Goal: Information Seeking & Learning: Check status

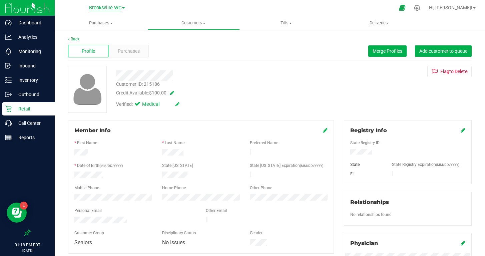
click at [111, 8] on span "Brooksville WC" at bounding box center [105, 8] width 32 height 6
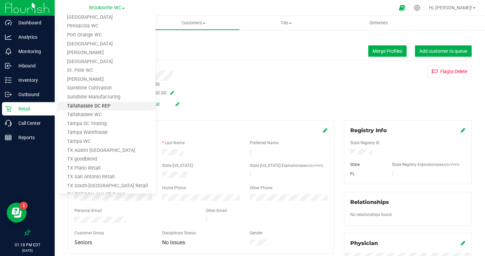
scroll to position [387, 0]
click at [88, 60] on link "[GEOGRAPHIC_DATA]" at bounding box center [106, 62] width 97 height 9
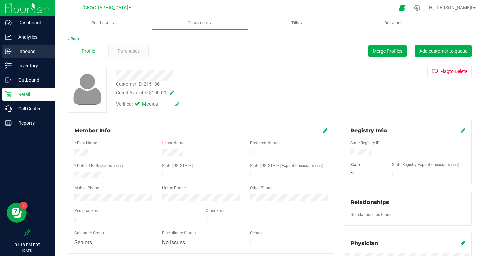
drag, startPoint x: 32, startPoint y: 53, endPoint x: 46, endPoint y: 55, distance: 14.8
click at [32, 53] on p "Inbound" at bounding box center [32, 51] width 40 height 8
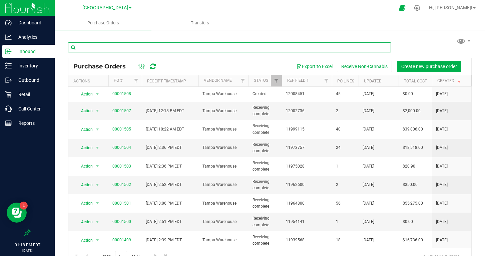
click at [178, 49] on input "text" at bounding box center [229, 47] width 323 height 10
type input "calm"
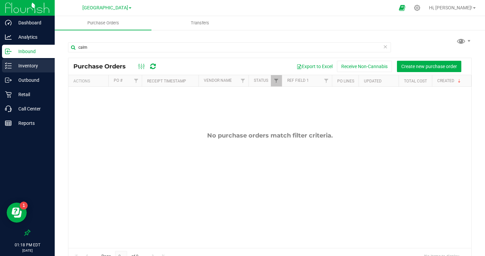
drag, startPoint x: 31, startPoint y: 66, endPoint x: 34, endPoint y: 65, distance: 3.7
click at [30, 66] on p "Inventory" at bounding box center [32, 66] width 40 height 8
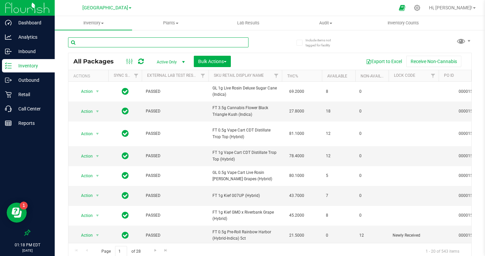
click at [134, 46] on input "text" at bounding box center [158, 42] width 181 height 10
type input "calm"
